Goal: Navigation & Orientation: Find specific page/section

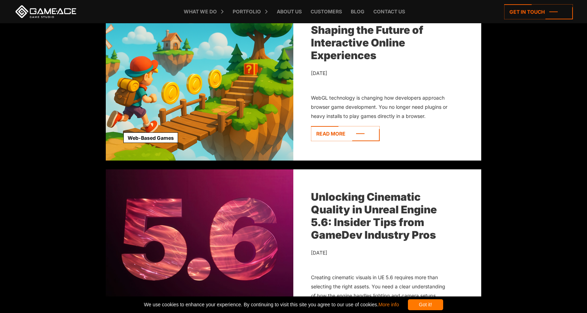
scroll to position [1074, 0]
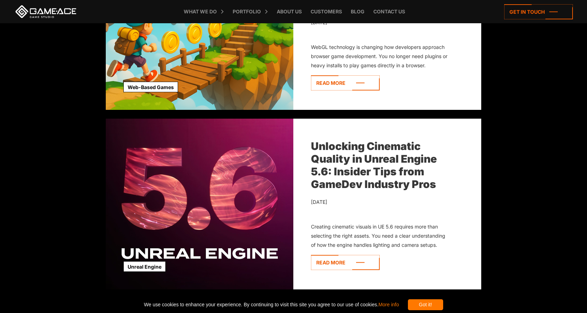
click at [355, 82] on icon at bounding box center [345, 82] width 69 height 15
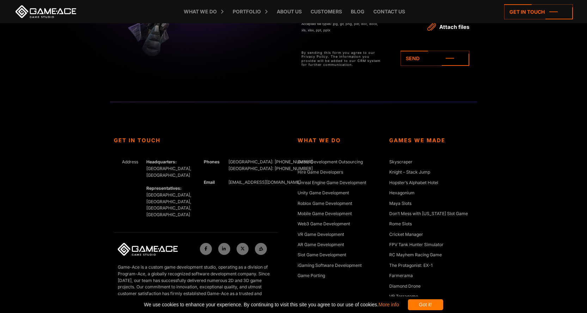
scroll to position [5166, 0]
